Goal: Information Seeking & Learning: Learn about a topic

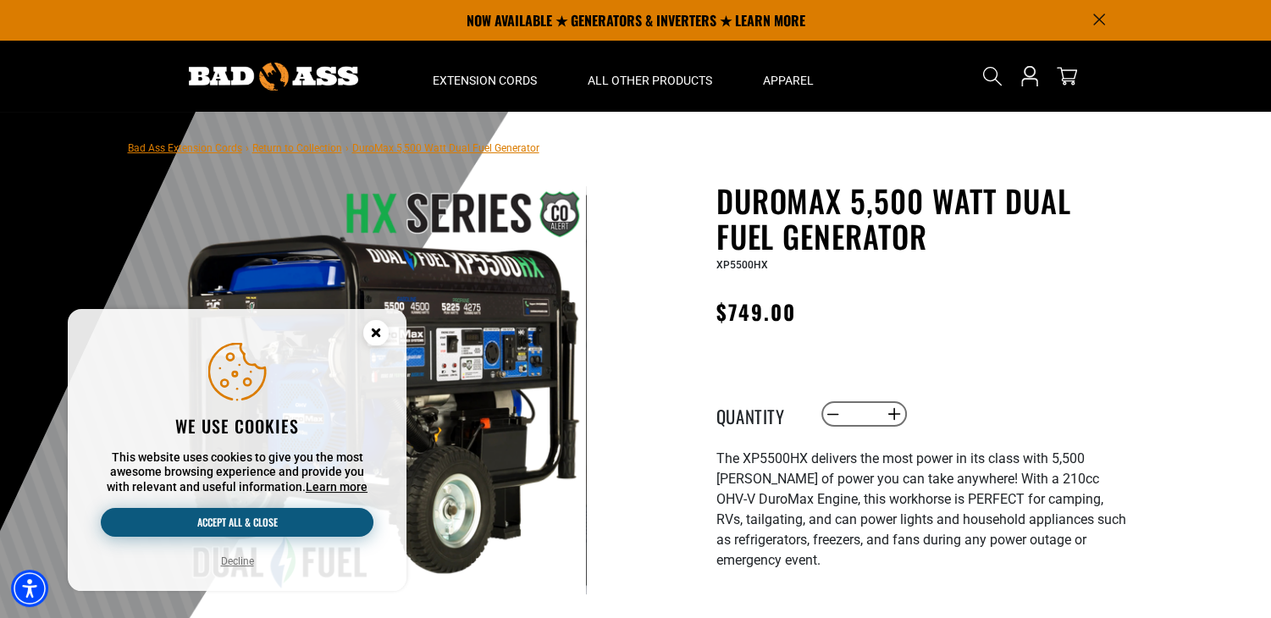
click at [314, 525] on button "Accept all & close" at bounding box center [237, 522] width 273 height 29
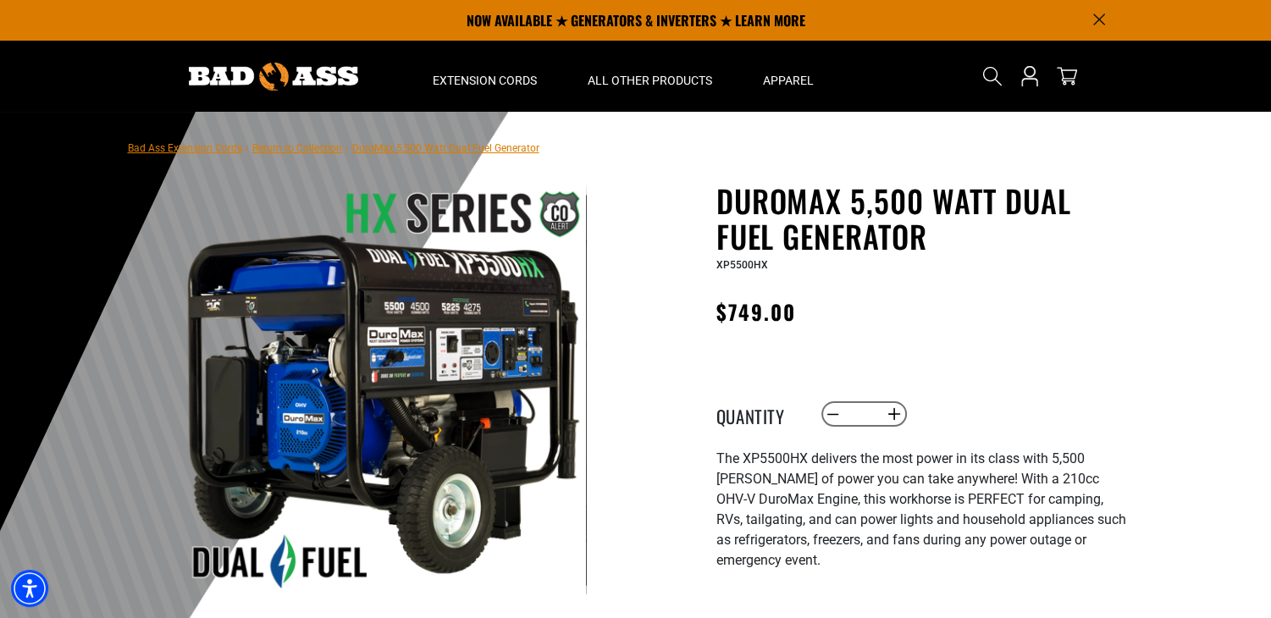
click at [944, 329] on div "Regular price $749.00 Regular price Sale price 749.00 Unit price / per Sale Sol…" at bounding box center [924, 316] width 415 height 43
click at [1267, 60] on header "Home Extension Cords All Extension Cords General Purpose" at bounding box center [635, 76] width 1271 height 71
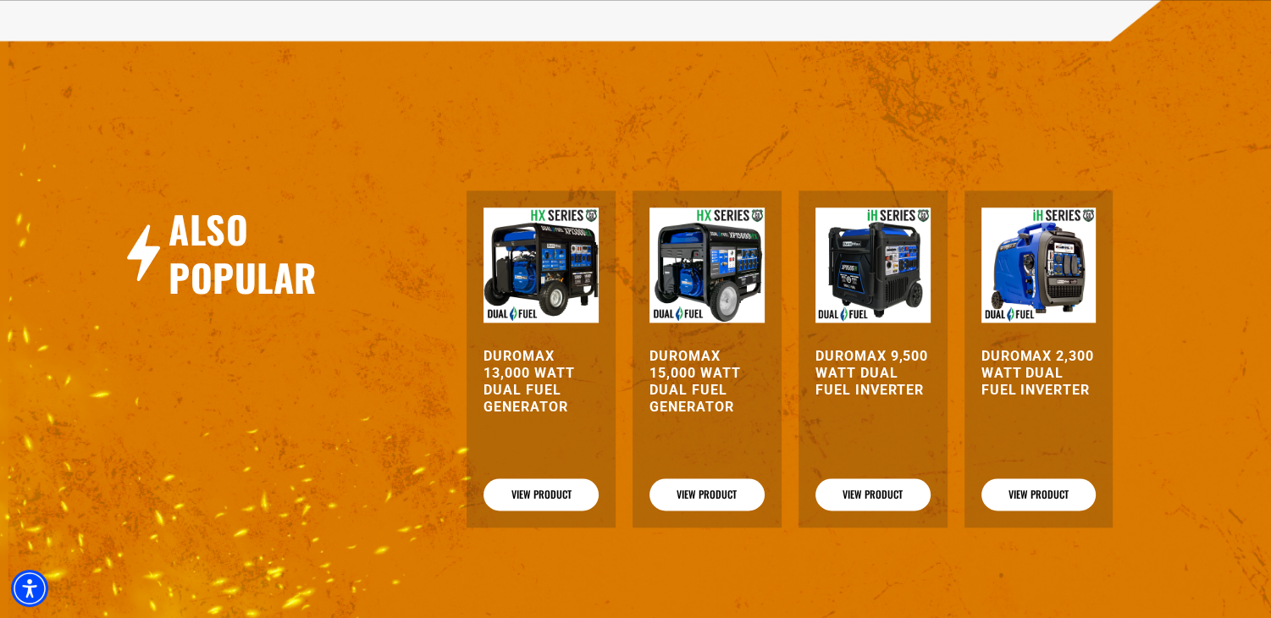
scroll to position [2131, 0]
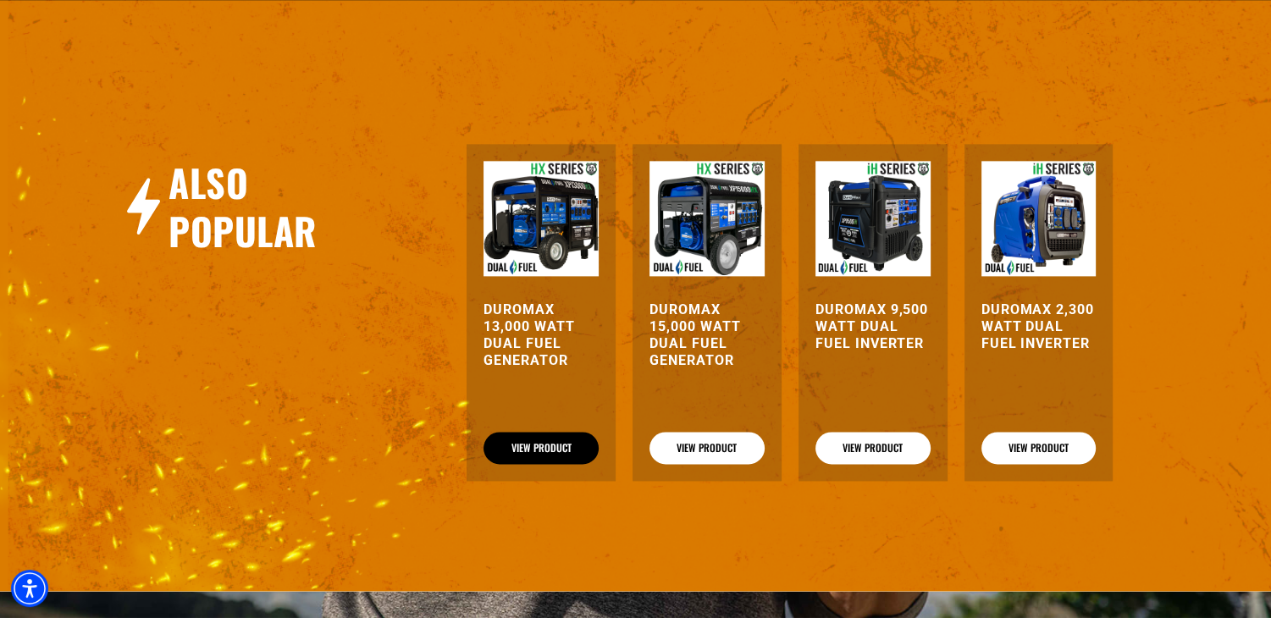
click at [535, 432] on link "View Product" at bounding box center [541, 448] width 115 height 32
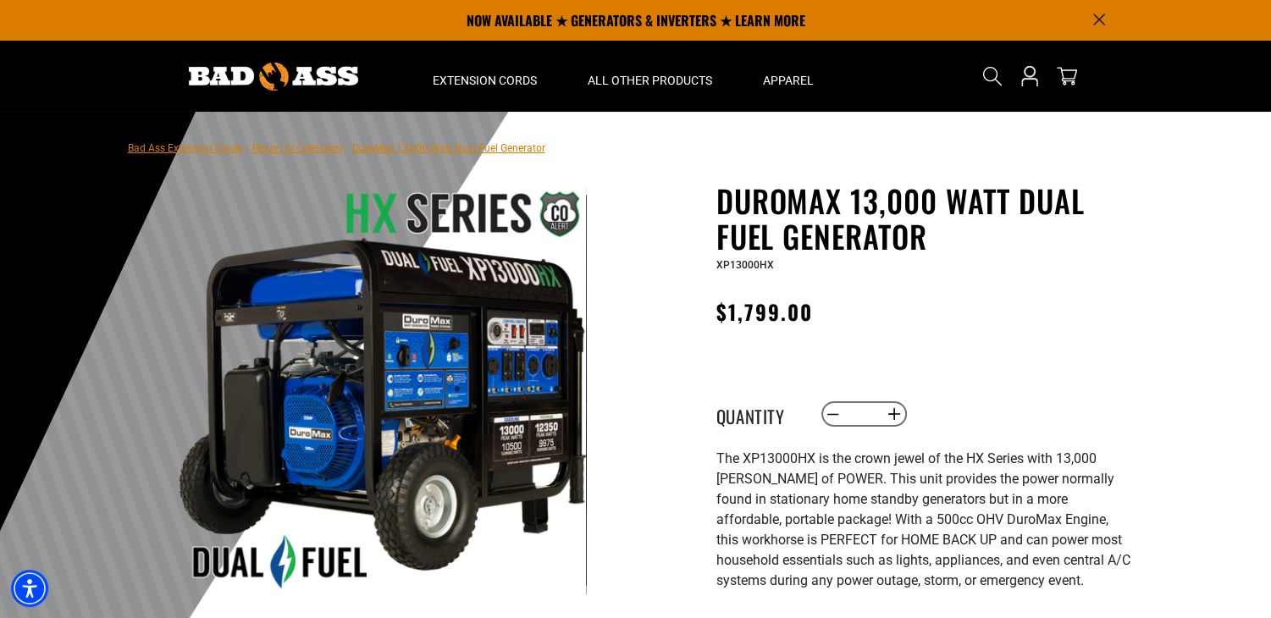
click at [535, 408] on img at bounding box center [382, 390] width 408 height 408
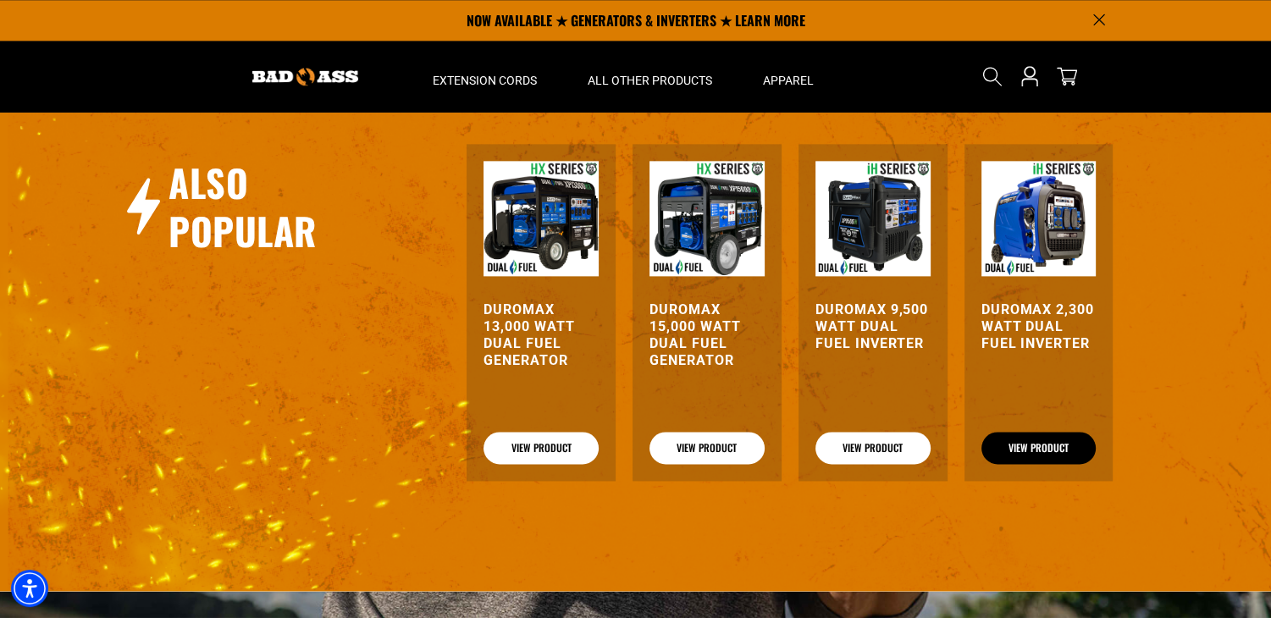
click at [1016, 432] on link "View Product" at bounding box center [1039, 448] width 115 height 32
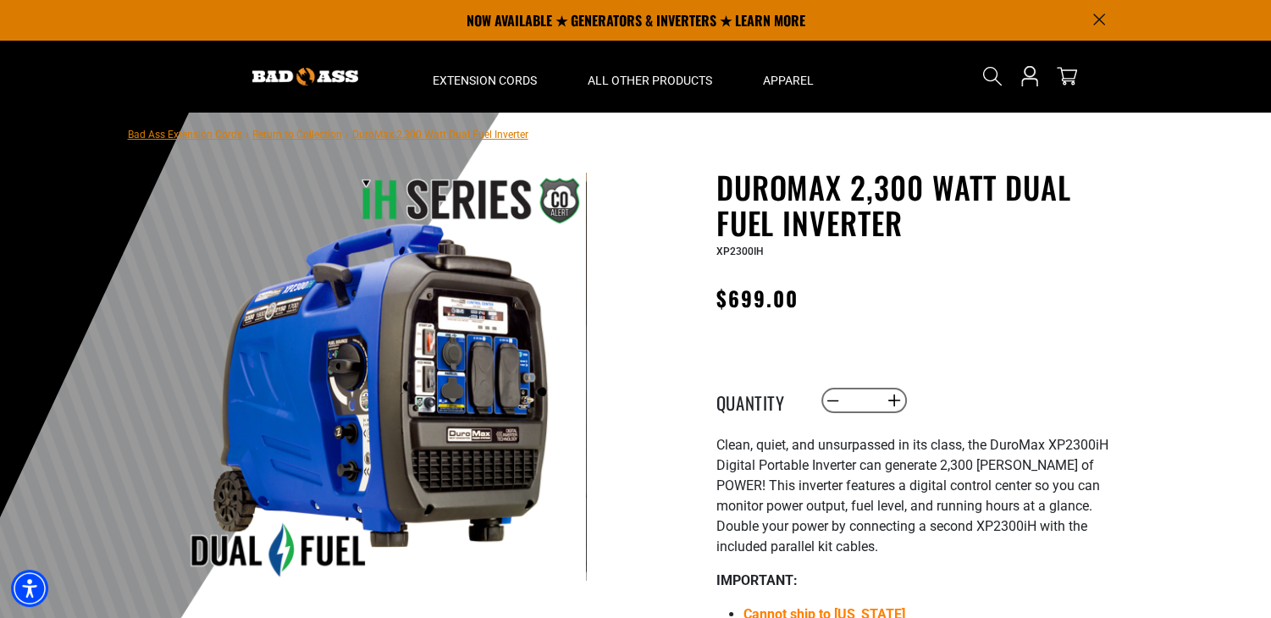
scroll to position [9, 0]
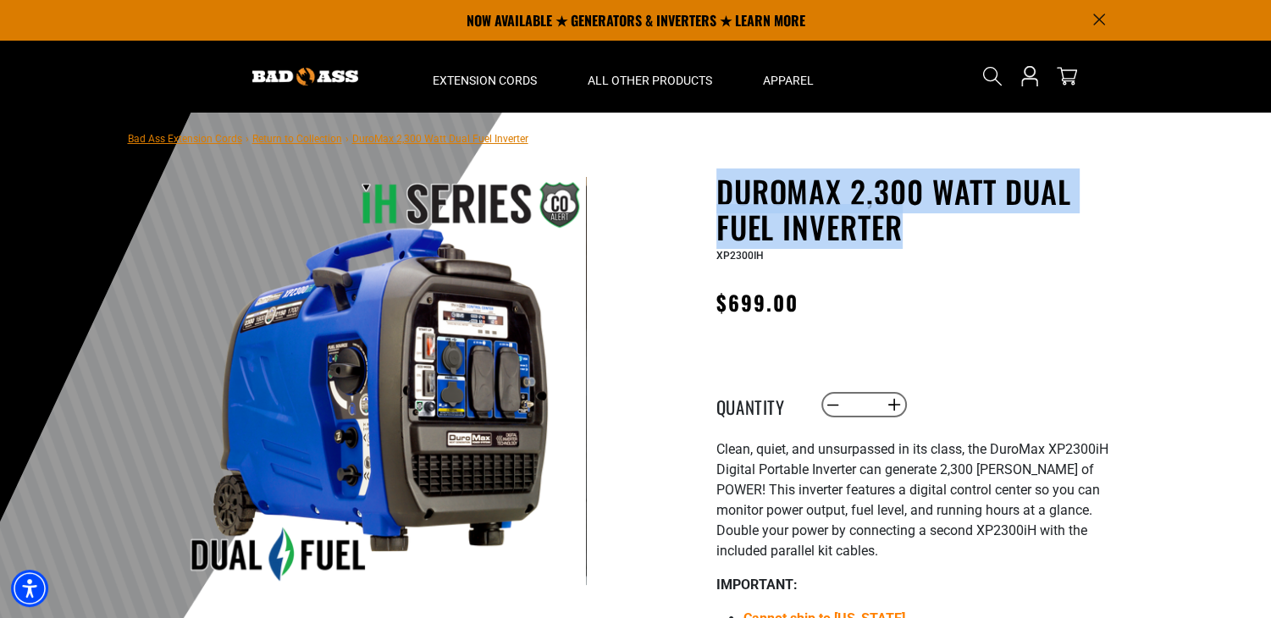
drag, startPoint x: 709, startPoint y: 187, endPoint x: 900, endPoint y: 242, distance: 199.2
copy h1 "DuroMax 2,300 Watt Dual Fuel Inverter"
